Goal: Book appointment/travel/reservation

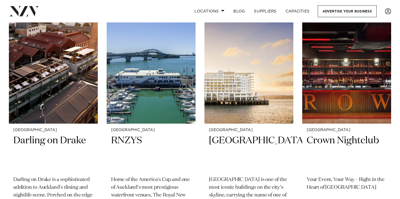
scroll to position [720, 0]
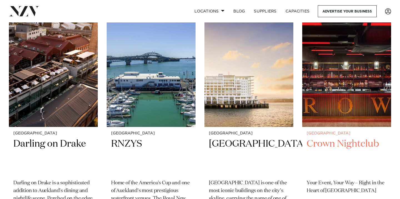
click at [363, 92] on img at bounding box center [346, 67] width 89 height 119
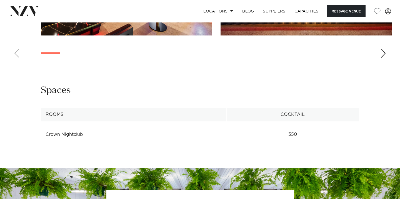
scroll to position [618, 0]
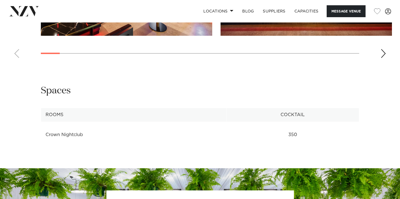
click at [384, 54] on div "Next slide" at bounding box center [383, 53] width 6 height 9
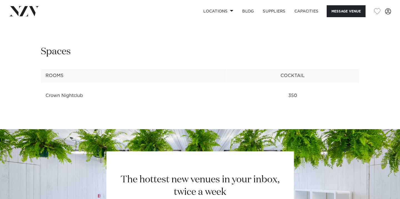
scroll to position [658, 0]
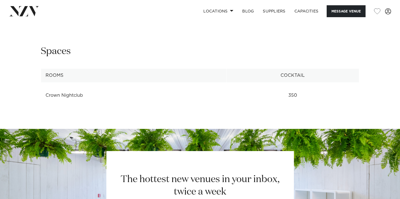
click at [294, 95] on td "350" at bounding box center [292, 96] width 132 height 14
click at [305, 102] on td "350" at bounding box center [292, 96] width 132 height 14
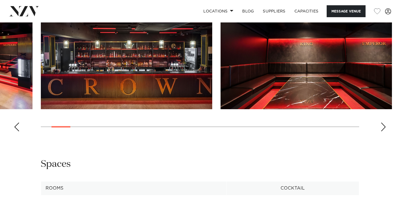
scroll to position [544, 0]
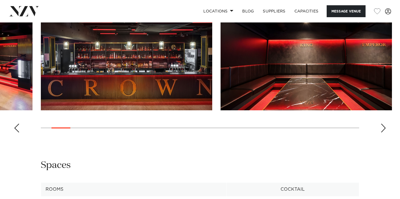
click at [382, 127] on div "Next slide" at bounding box center [383, 128] width 6 height 9
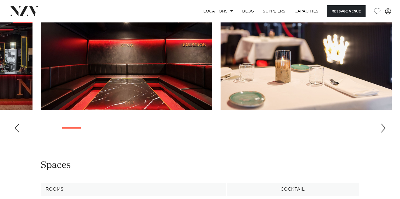
click at [382, 127] on div "Next slide" at bounding box center [383, 128] width 6 height 9
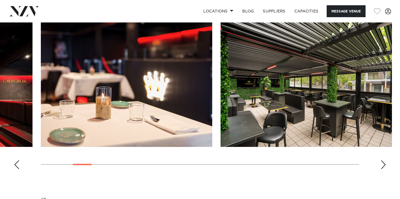
scroll to position [506, 0]
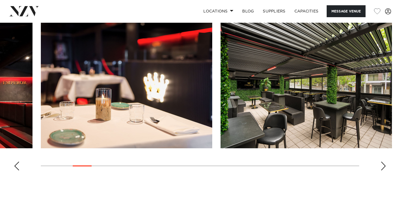
click at [383, 167] on div "Next slide" at bounding box center [383, 166] width 6 height 9
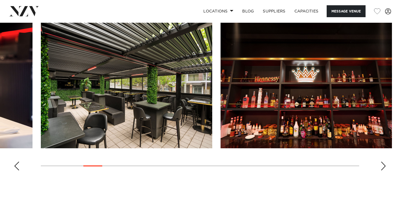
click at [379, 172] on swiper-container at bounding box center [200, 99] width 400 height 152
click at [384, 165] on div "Next slide" at bounding box center [383, 166] width 6 height 9
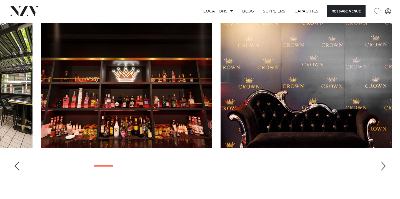
click at [384, 165] on div "Next slide" at bounding box center [383, 166] width 6 height 9
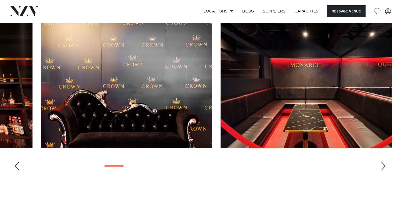
click at [384, 165] on div "Next slide" at bounding box center [383, 166] width 6 height 9
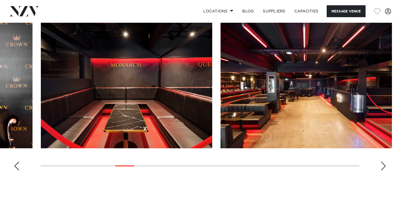
click at [384, 162] on swiper-container at bounding box center [200, 99] width 400 height 152
click at [382, 166] on div "Next slide" at bounding box center [383, 166] width 6 height 9
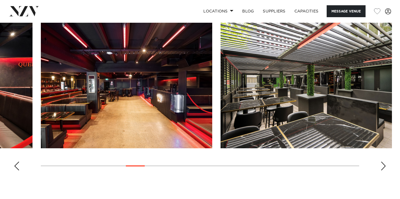
click at [382, 166] on div "Next slide" at bounding box center [383, 166] width 6 height 9
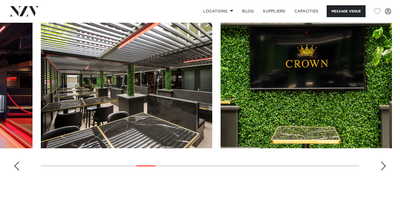
click at [382, 166] on div "Next slide" at bounding box center [383, 166] width 6 height 9
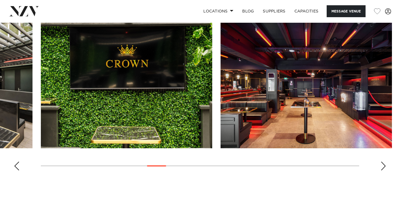
click at [382, 166] on div "Next slide" at bounding box center [383, 166] width 6 height 9
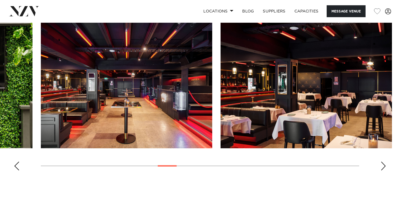
click at [382, 166] on div "Next slide" at bounding box center [383, 166] width 6 height 9
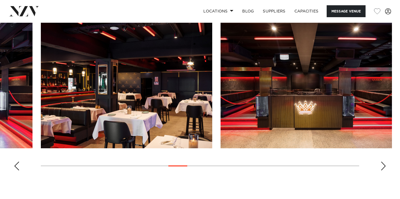
click at [382, 166] on div "Next slide" at bounding box center [383, 166] width 6 height 9
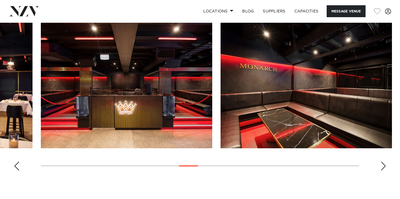
click at [382, 166] on div "Next slide" at bounding box center [383, 166] width 6 height 9
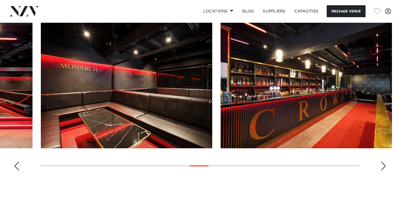
click at [382, 166] on div "Next slide" at bounding box center [383, 166] width 6 height 9
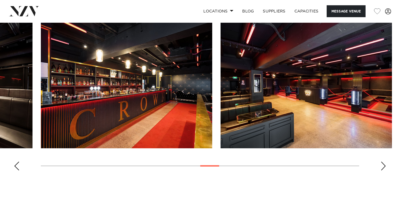
click at [382, 166] on div "Next slide" at bounding box center [383, 166] width 6 height 9
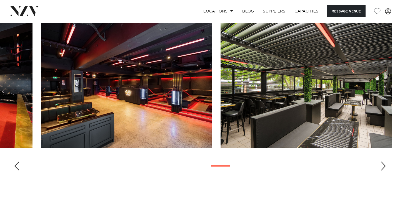
click at [382, 166] on div "Next slide" at bounding box center [383, 166] width 6 height 9
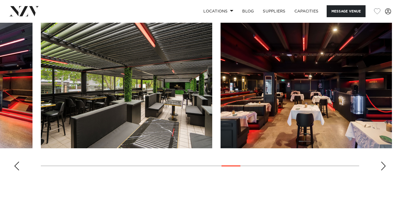
click at [382, 166] on div "Next slide" at bounding box center [383, 166] width 6 height 9
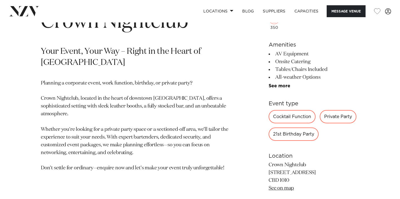
scroll to position [228, 0]
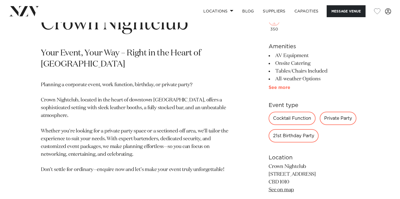
click at [281, 88] on link "See more" at bounding box center [289, 88] width 43 height 4
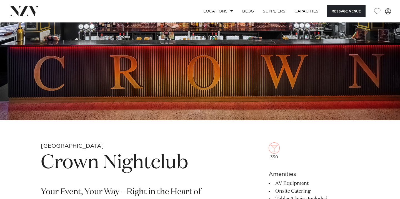
scroll to position [0, 0]
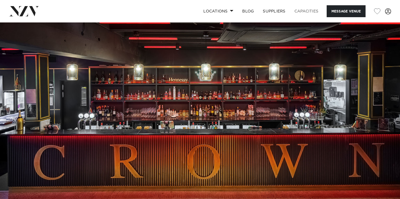
click at [309, 10] on link "Capacities" at bounding box center [306, 11] width 33 height 12
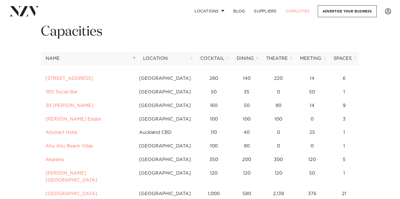
scroll to position [25, 0]
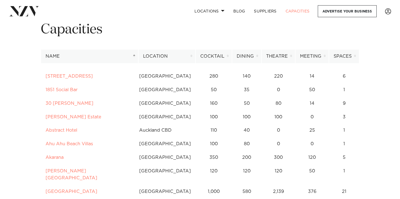
click at [224, 58] on th "Cocktail" at bounding box center [213, 57] width 36 height 14
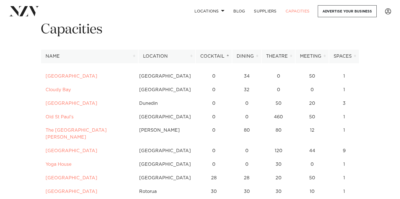
click at [229, 58] on th "Cocktail" at bounding box center [213, 57] width 36 height 14
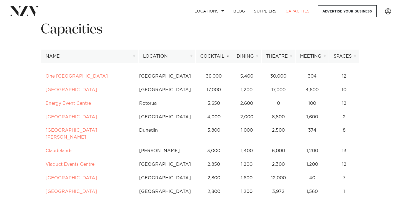
click at [226, 57] on th "Cocktail" at bounding box center [213, 57] width 36 height 14
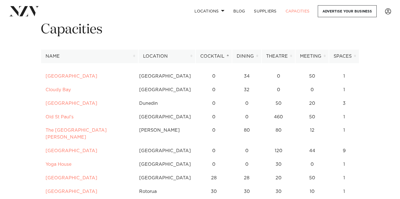
click at [226, 57] on th "Cocktail" at bounding box center [213, 57] width 36 height 14
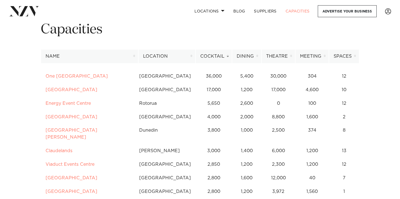
click at [226, 57] on th "Cocktail" at bounding box center [213, 57] width 36 height 14
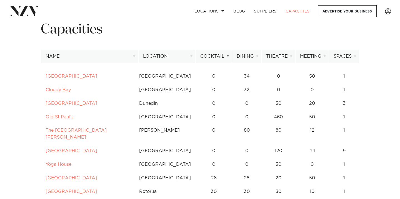
click at [226, 57] on th "Cocktail" at bounding box center [213, 57] width 36 height 14
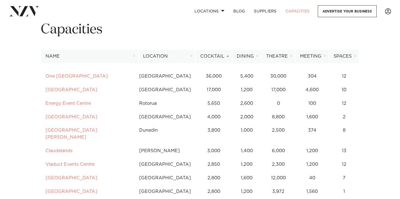
click at [226, 57] on th "Cocktail" at bounding box center [213, 57] width 36 height 14
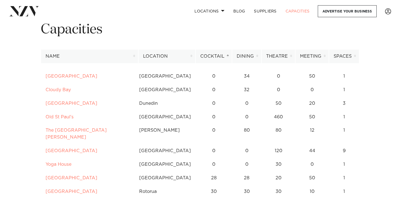
click at [226, 57] on th "Cocktail" at bounding box center [213, 57] width 36 height 14
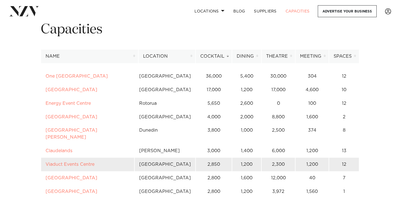
click at [185, 162] on td "[GEOGRAPHIC_DATA]" at bounding box center [164, 165] width 61 height 14
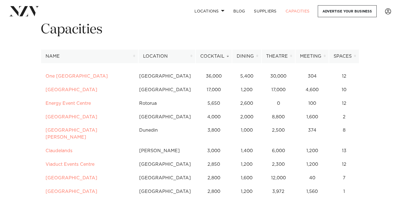
click at [254, 55] on th "Dining" at bounding box center [246, 57] width 29 height 14
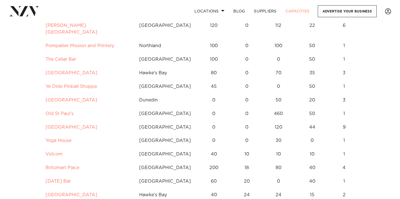
scroll to position [0, 0]
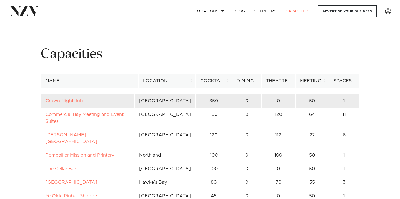
click at [244, 100] on td "0" at bounding box center [246, 101] width 29 height 14
click at [80, 101] on link "Crown Nightclub" at bounding box center [64, 101] width 37 height 4
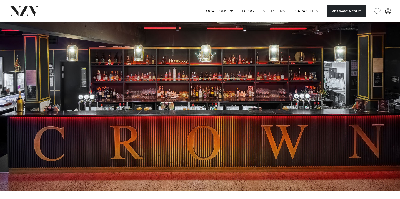
scroll to position [6, 0]
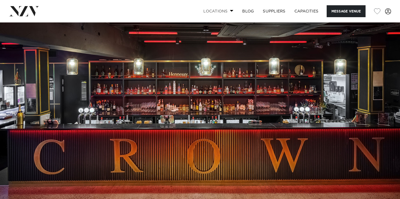
click at [226, 13] on link "Locations" at bounding box center [218, 11] width 39 height 12
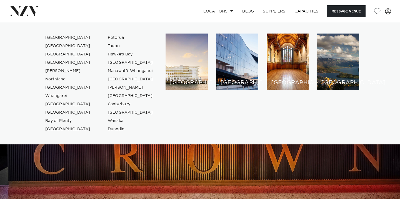
click at [197, 167] on img at bounding box center [200, 110] width 400 height 187
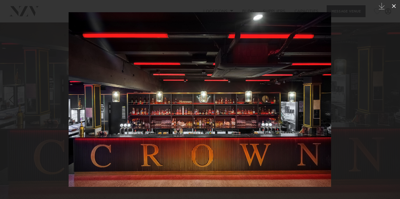
click at [395, 6] on icon at bounding box center [393, 6] width 7 height 7
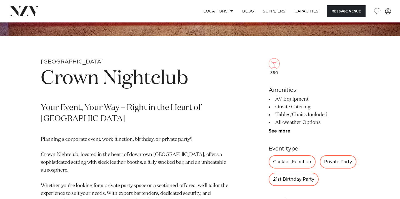
scroll to position [185, 0]
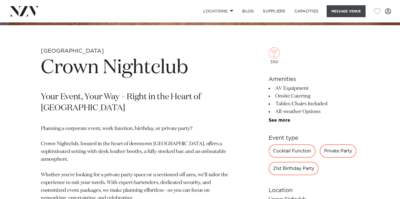
click at [335, 15] on button "Message Venue" at bounding box center [345, 11] width 39 height 12
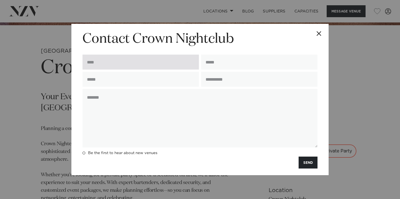
click at [137, 64] on input "text" at bounding box center [140, 62] width 116 height 15
